Goal: Check status: Check status

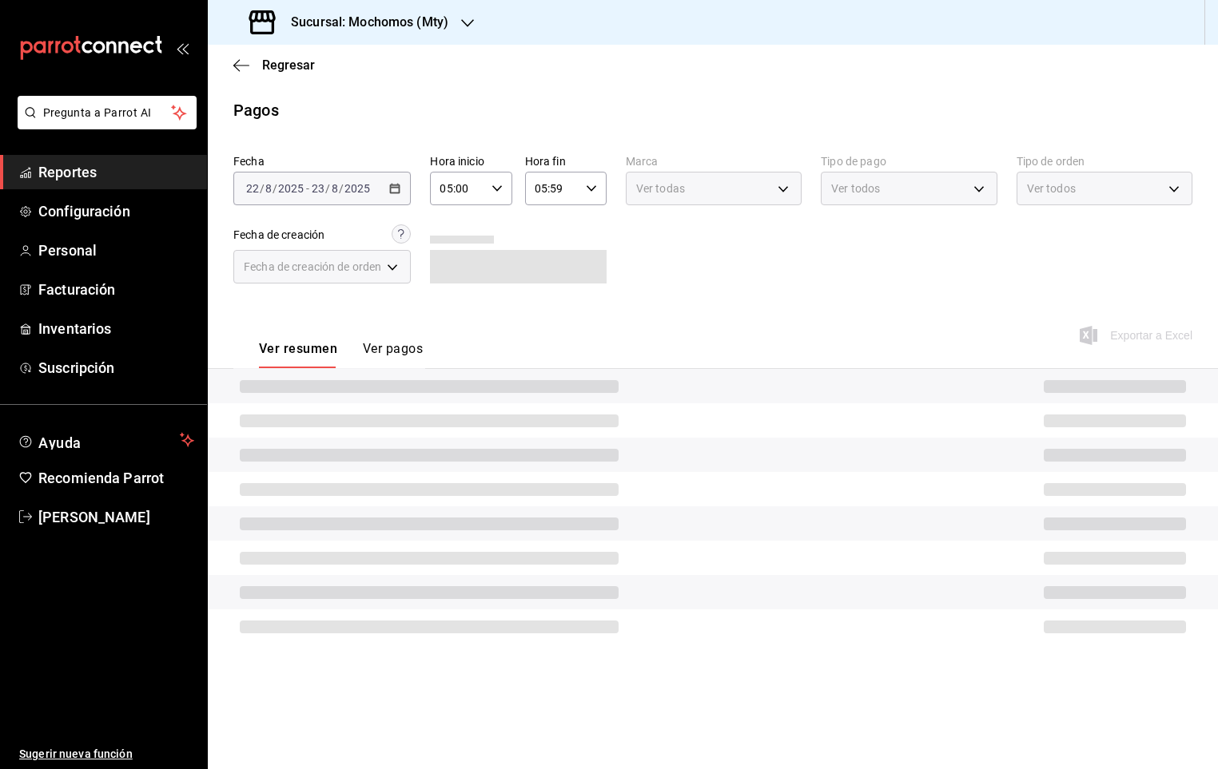
click at [139, 168] on span "Reportes" at bounding box center [116, 172] width 156 height 22
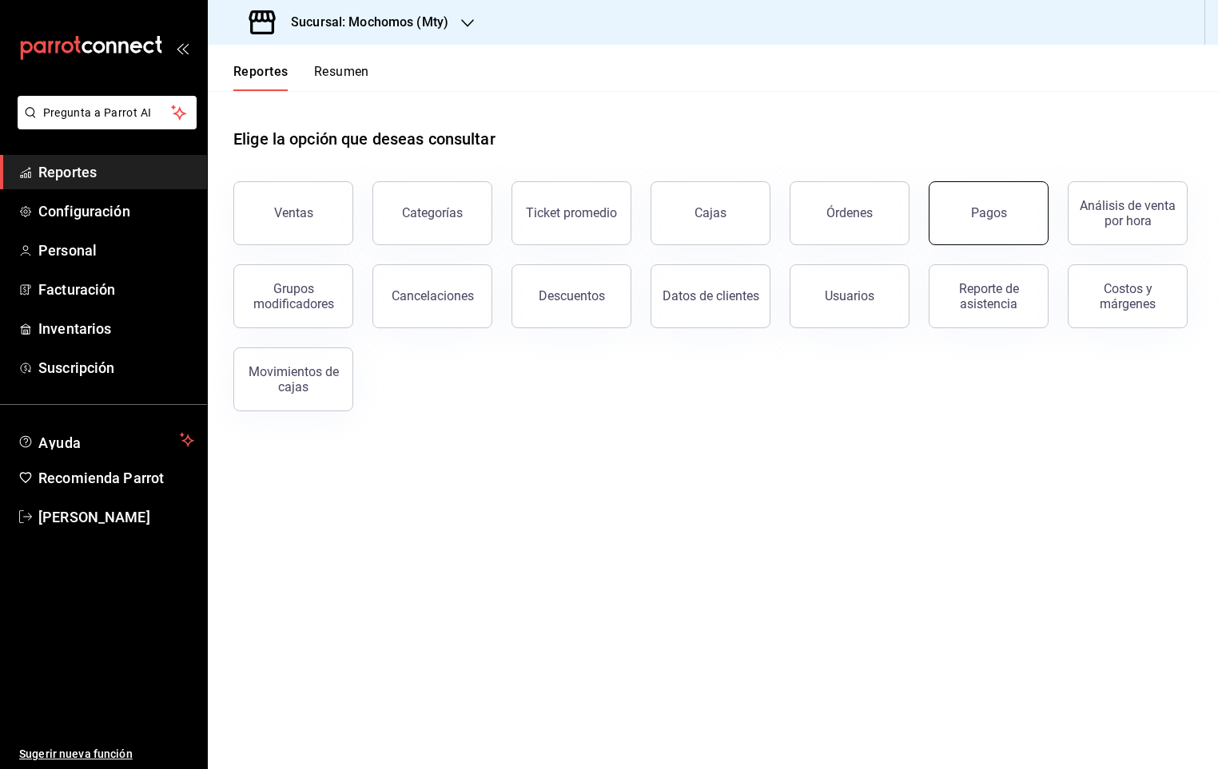
click at [1015, 213] on button "Pagos" at bounding box center [988, 213] width 120 height 64
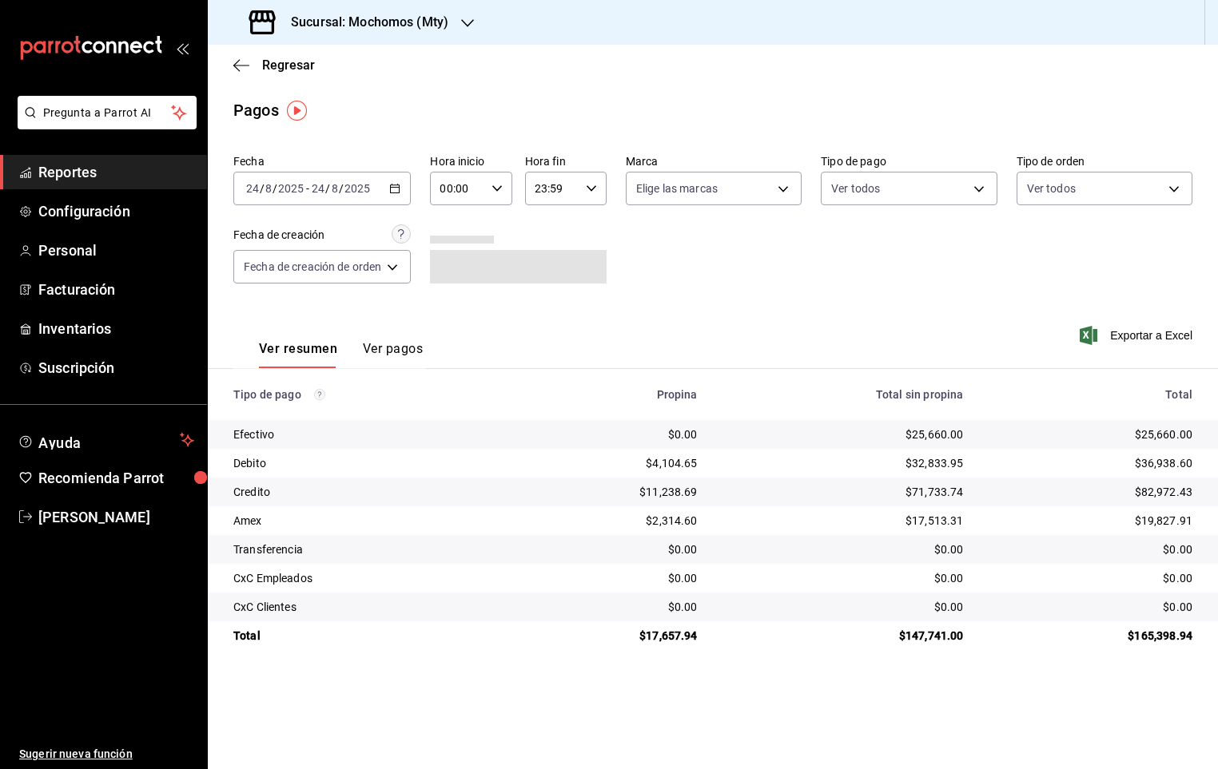
click at [447, 183] on input "00:00" at bounding box center [457, 189] width 54 height 32
click at [454, 300] on span "05" at bounding box center [452, 301] width 15 height 13
type input "05:00"
